Goal: Feedback & Contribution: Leave review/rating

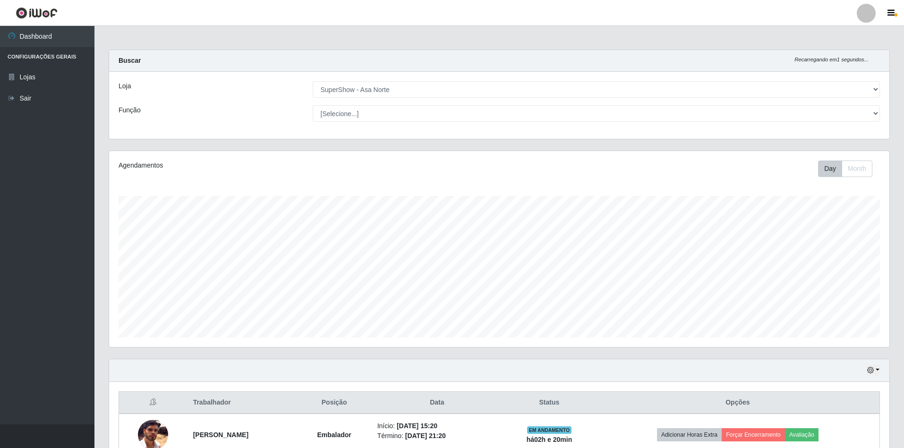
select select "71"
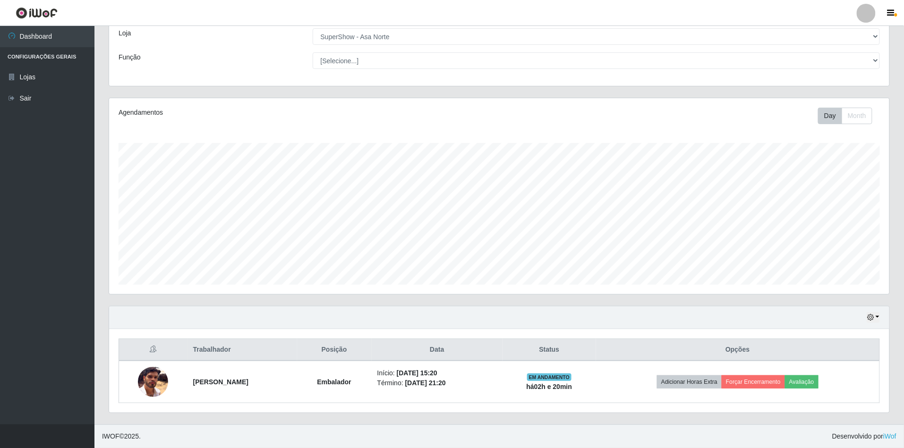
scroll to position [196, 780]
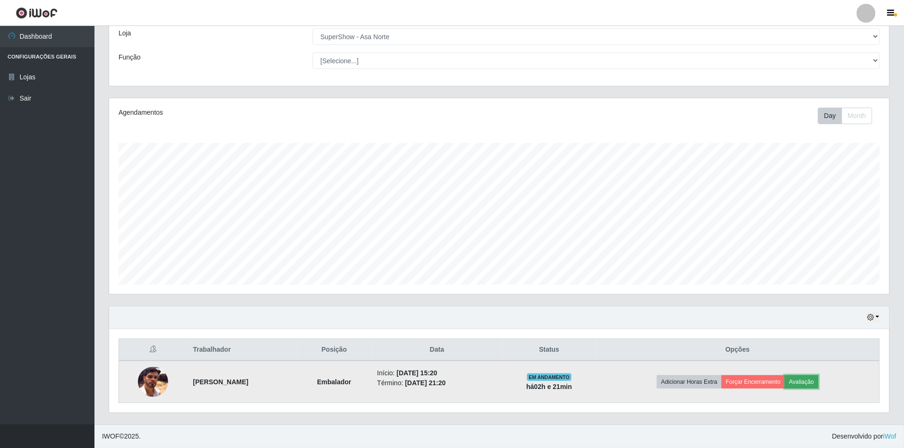
click at [816, 380] on button "Avaliação" at bounding box center [802, 381] width 34 height 13
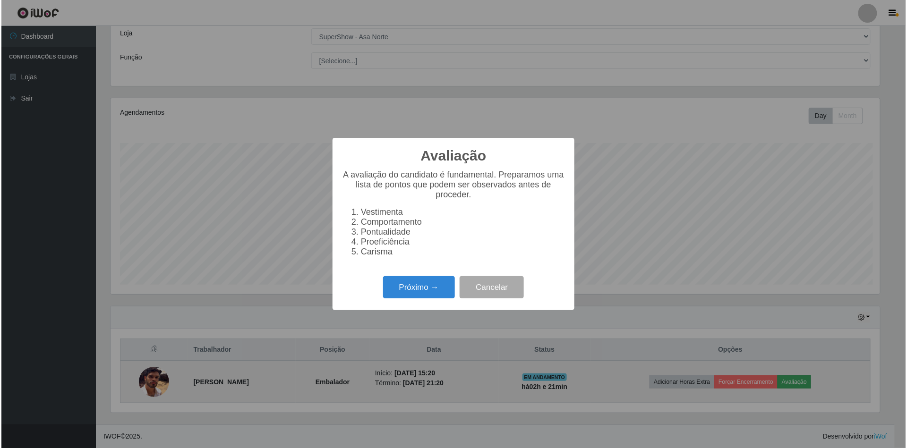
scroll to position [196, 772]
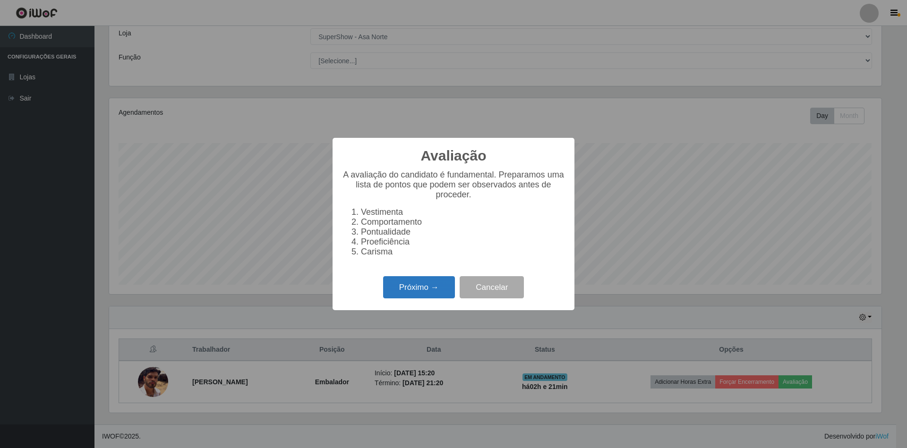
click at [436, 293] on button "Próximo →" at bounding box center [419, 287] width 72 height 22
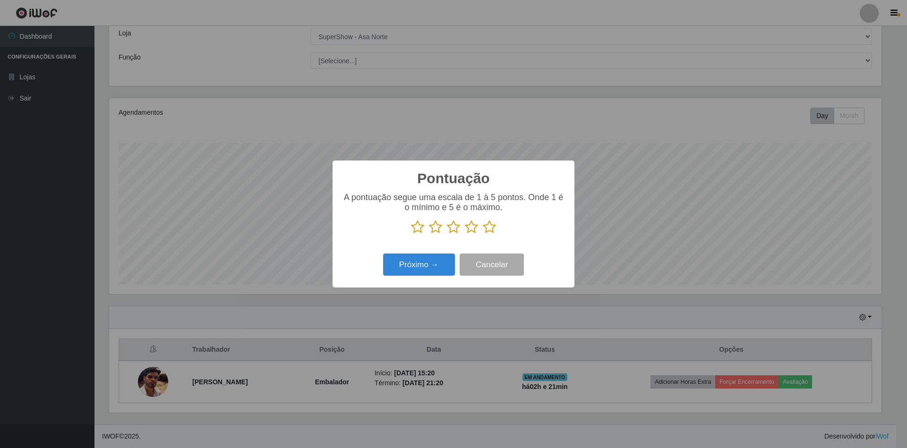
click at [490, 227] on icon at bounding box center [489, 227] width 13 height 14
click at [483, 234] on input "radio" at bounding box center [483, 234] width 0 height 0
click at [442, 260] on button "Próximo →" at bounding box center [419, 265] width 72 height 22
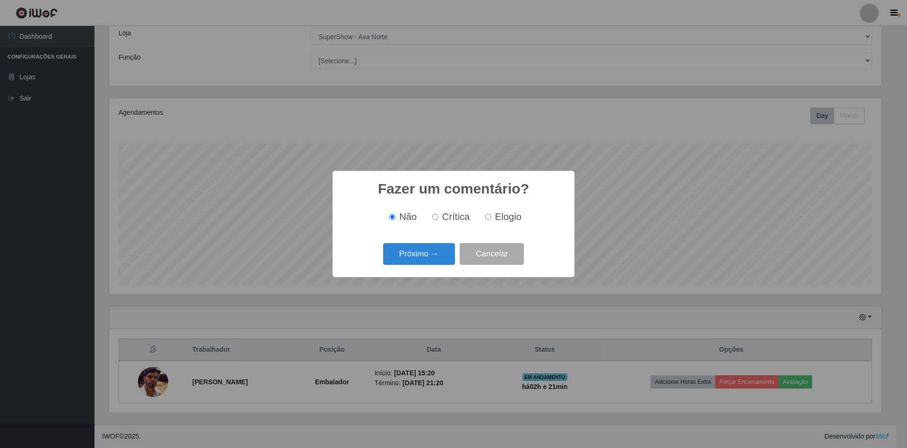
click at [487, 216] on input "Elogio" at bounding box center [488, 217] width 6 height 6
radio input "true"
click at [434, 254] on button "Próximo →" at bounding box center [419, 254] width 72 height 22
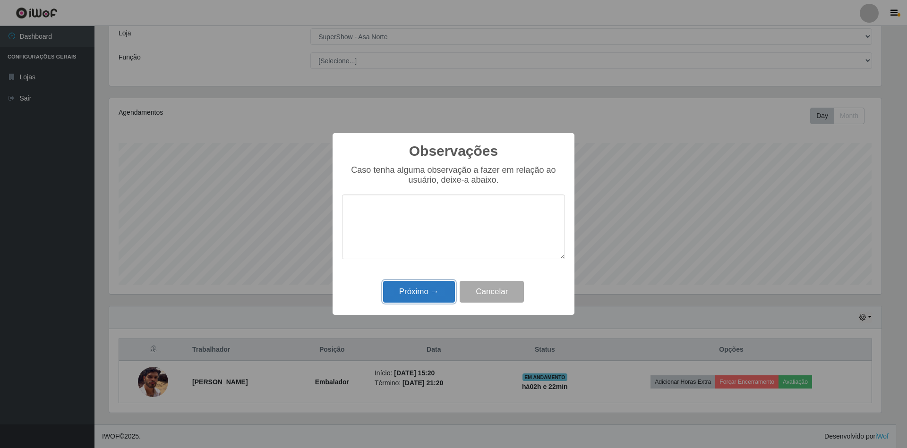
click at [430, 291] on button "Próximo →" at bounding box center [419, 292] width 72 height 22
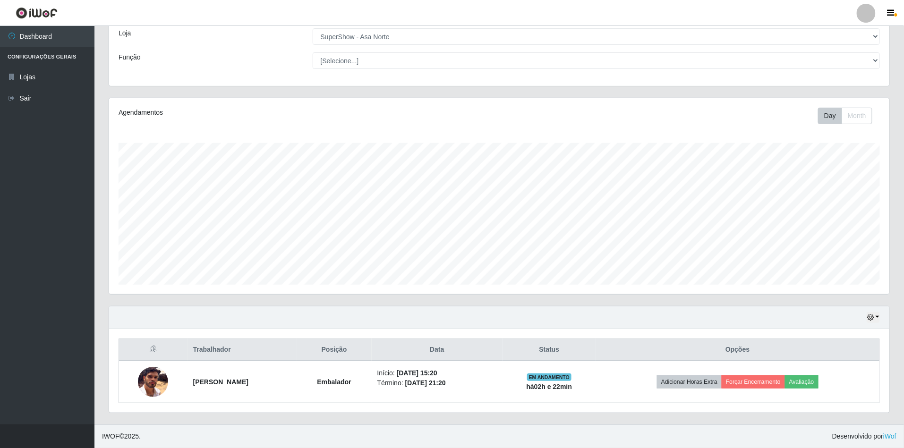
scroll to position [196, 780]
